Goal: Task Accomplishment & Management: Use online tool/utility

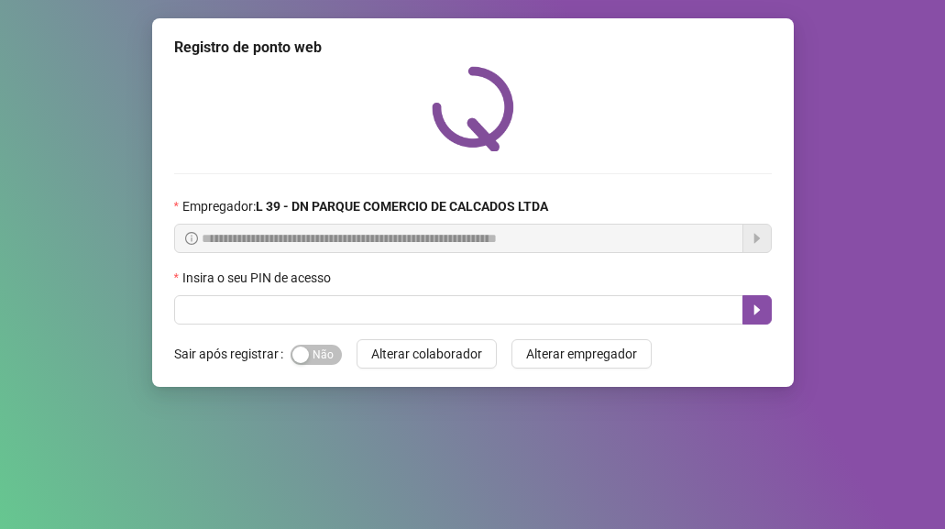
click at [238, 330] on div "**********" at bounding box center [473, 202] width 642 height 369
click at [292, 353] on div "button" at bounding box center [300, 355] width 17 height 17
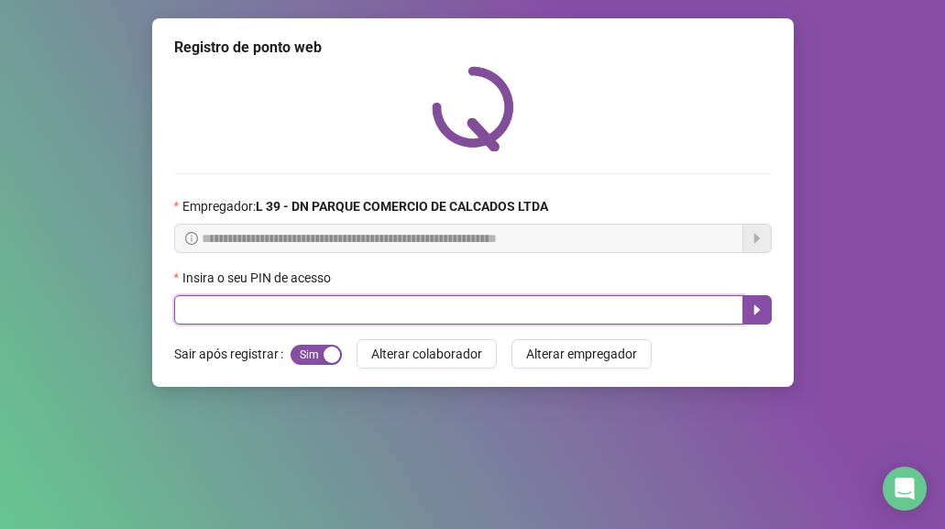
click at [323, 310] on input "text" at bounding box center [458, 309] width 569 height 29
type input "*****"
click at [745, 309] on button "button" at bounding box center [757, 309] width 29 height 29
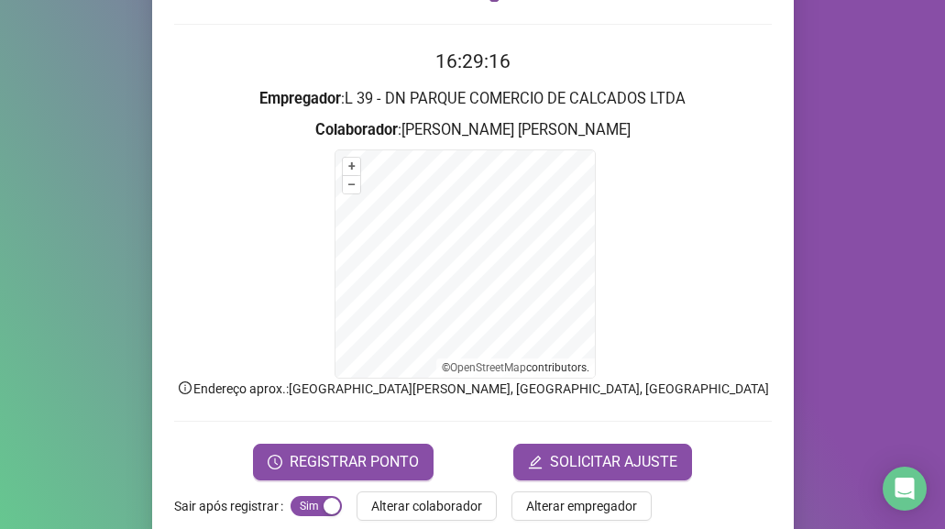
scroll to position [182, 0]
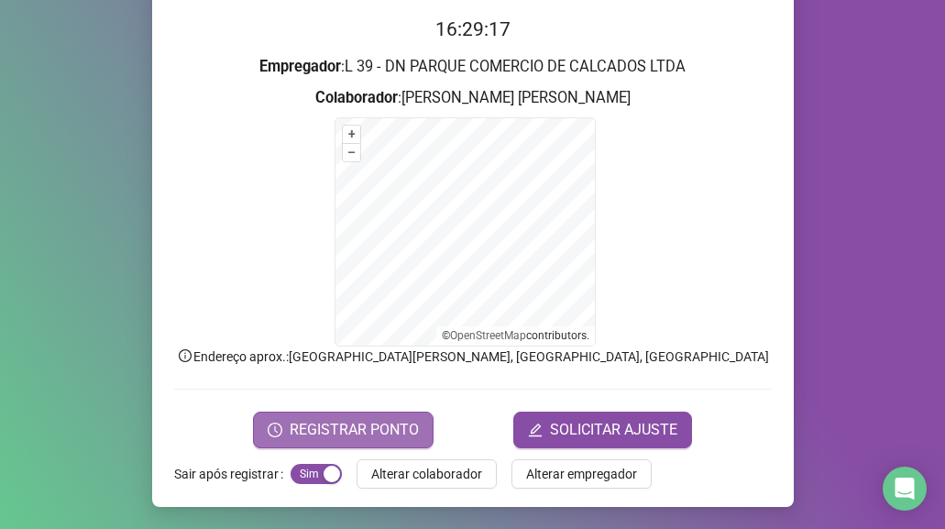
click at [413, 429] on button "REGISTRAR PONTO" at bounding box center [343, 430] width 181 height 37
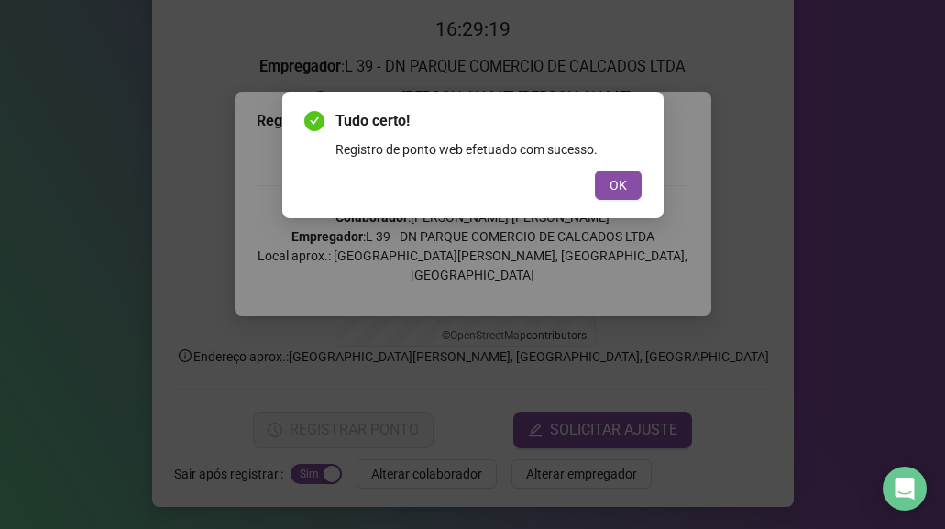
click at [616, 202] on div "Tudo certo! Registro de ponto web efetuado com sucesso. OK" at bounding box center [472, 155] width 381 height 127
click at [614, 174] on button "OK" at bounding box center [618, 185] width 47 height 29
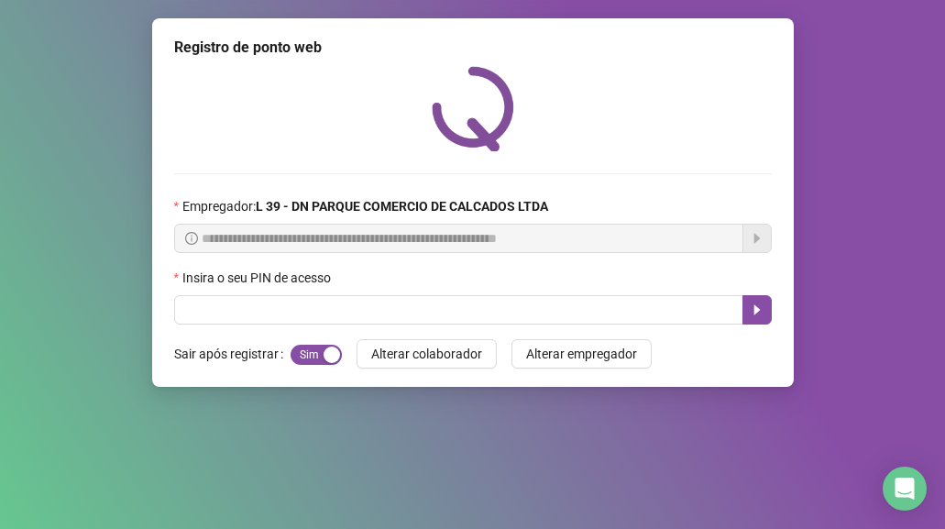
scroll to position [0, 0]
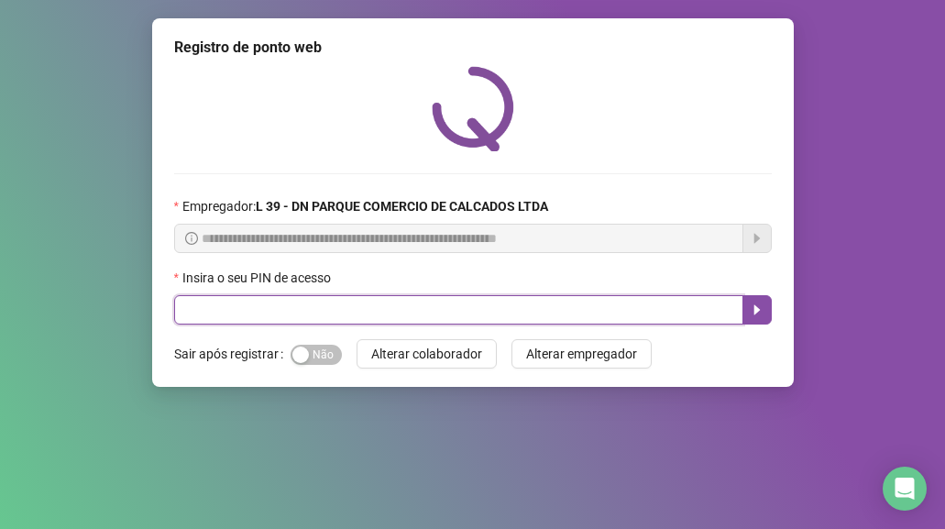
click at [250, 301] on input "text" at bounding box center [458, 309] width 569 height 29
type input "*****"
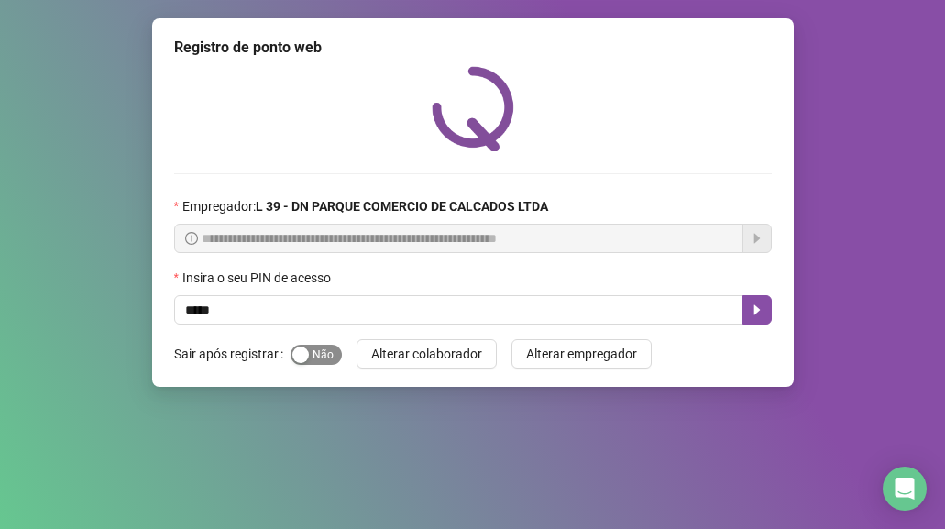
click at [292, 363] on div "button" at bounding box center [300, 355] width 17 height 17
click at [762, 310] on icon "caret-right" at bounding box center [757, 310] width 15 height 15
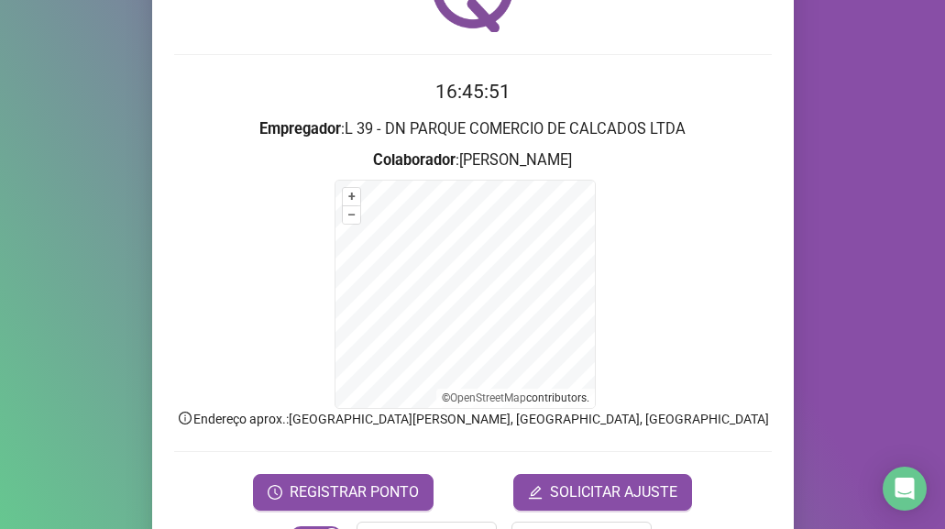
scroll to position [182, 0]
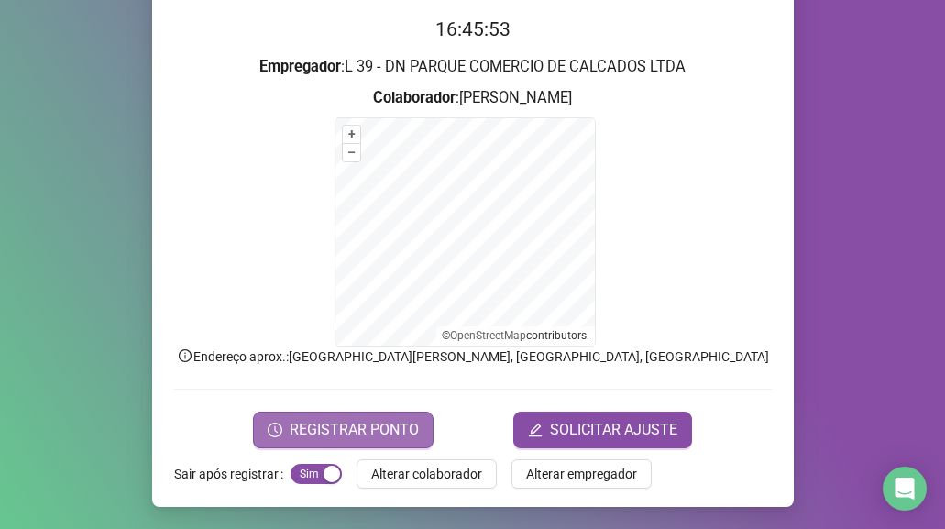
click at [331, 413] on button "REGISTRAR PONTO" at bounding box center [343, 430] width 181 height 37
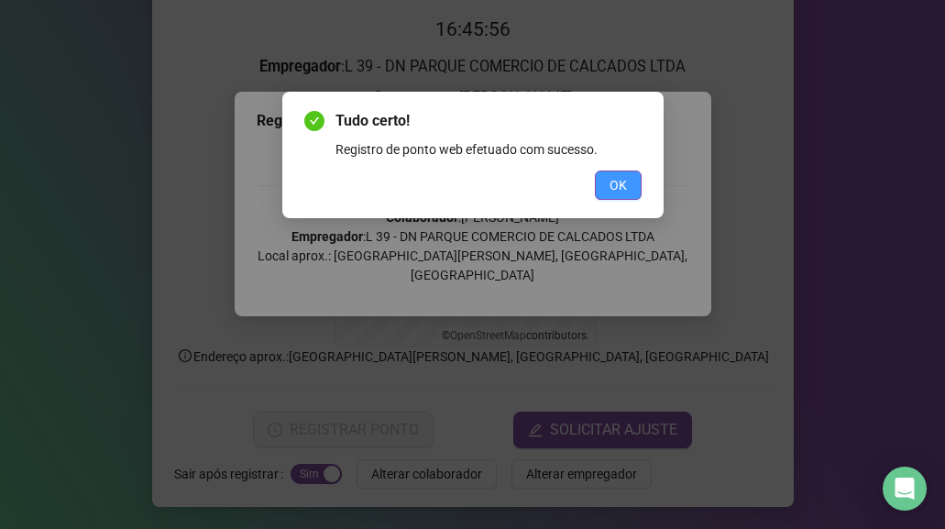
click at [625, 183] on span "OK" at bounding box center [618, 185] width 17 height 20
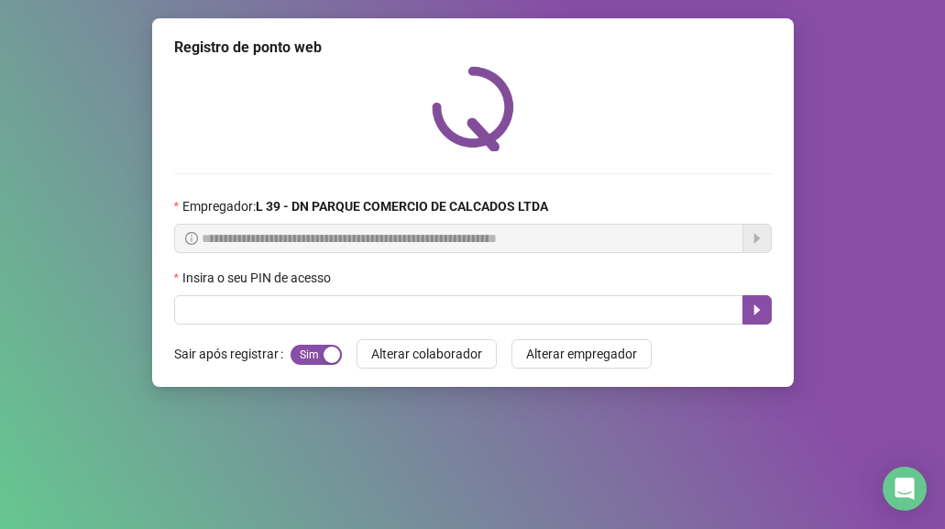
scroll to position [0, 0]
